Goal: Use online tool/utility: Use online tool/utility

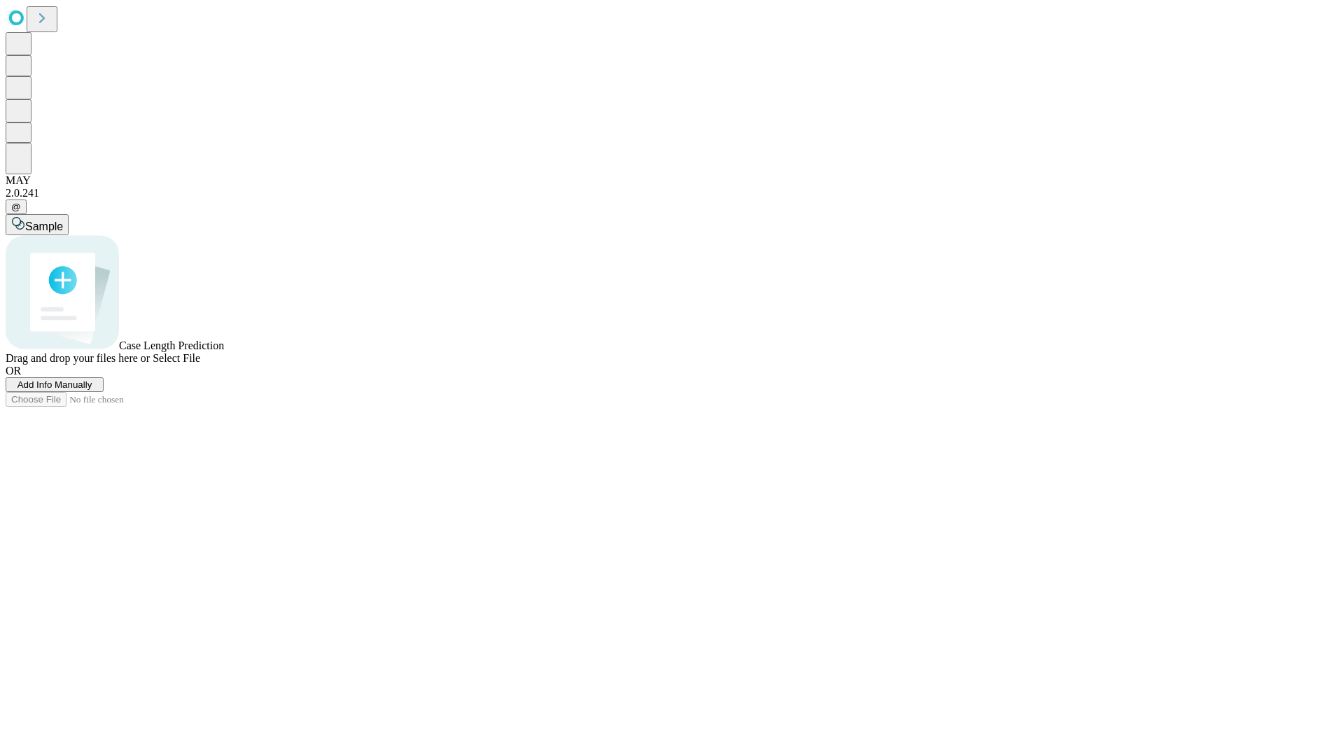
click at [200, 364] on span "Select File" at bounding box center [177, 358] width 48 height 12
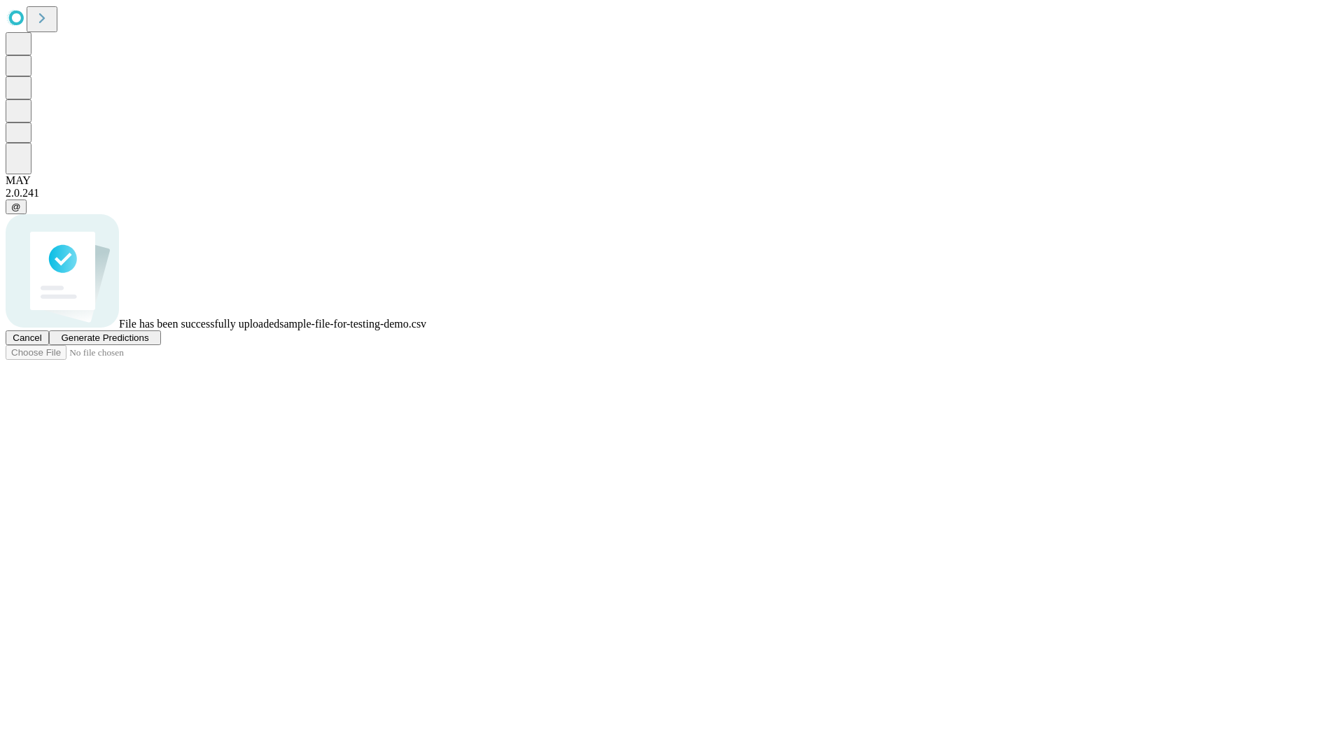
click at [148, 343] on span "Generate Predictions" at bounding box center [105, 338] width 88 height 11
